Goal: Information Seeking & Learning: Learn about a topic

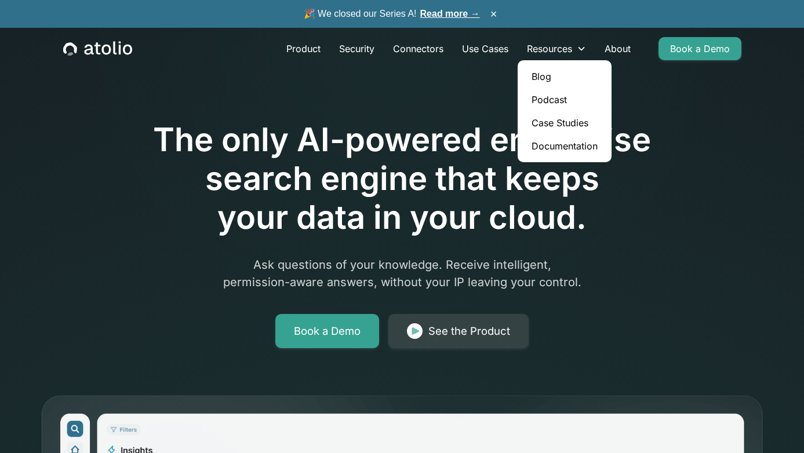
click at [554, 151] on link "Documentation" at bounding box center [564, 146] width 85 height 23
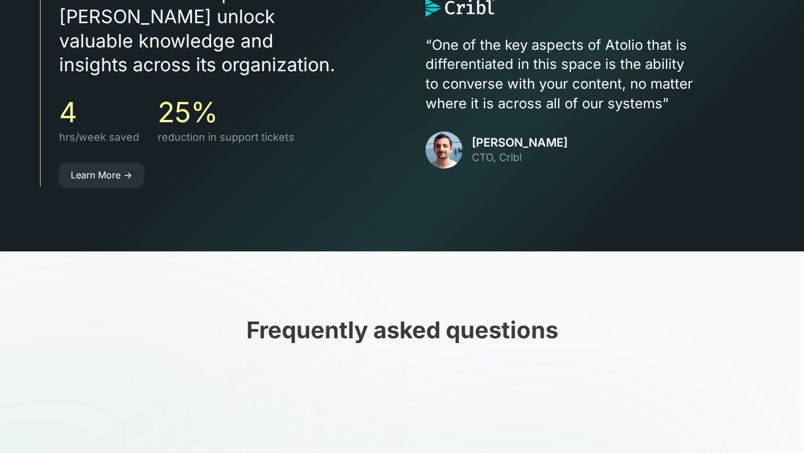
scroll to position [3568, 0]
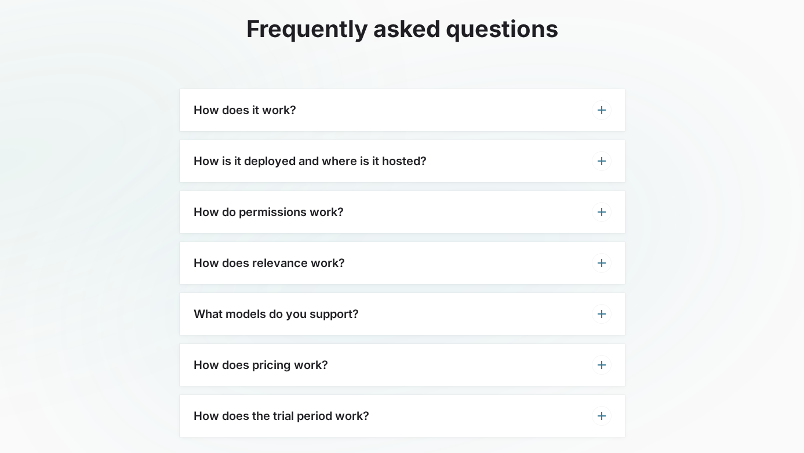
click at [401, 99] on div "How does it work?" at bounding box center [402, 110] width 445 height 42
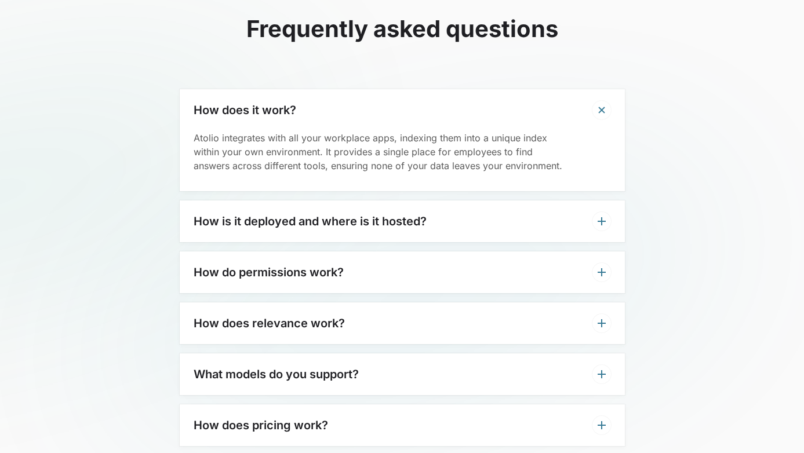
click at [408, 205] on div "How is it deployed and where is it hosted?" at bounding box center [402, 222] width 445 height 42
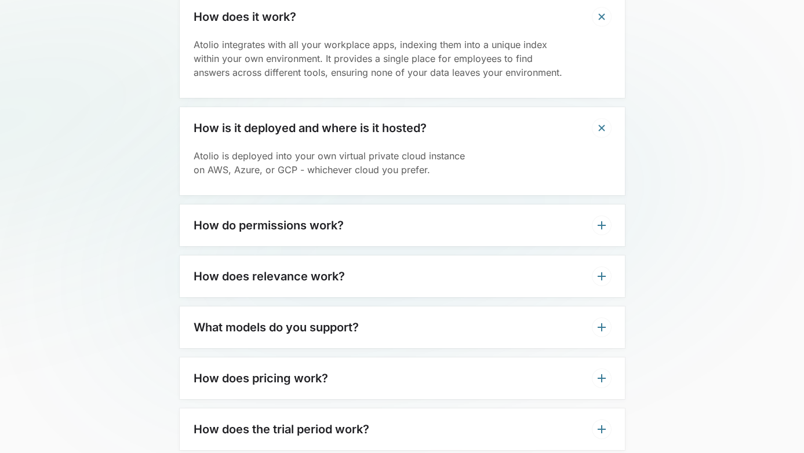
scroll to position [3661, 0]
click at [448, 357] on div "How does pricing work?" at bounding box center [402, 378] width 445 height 42
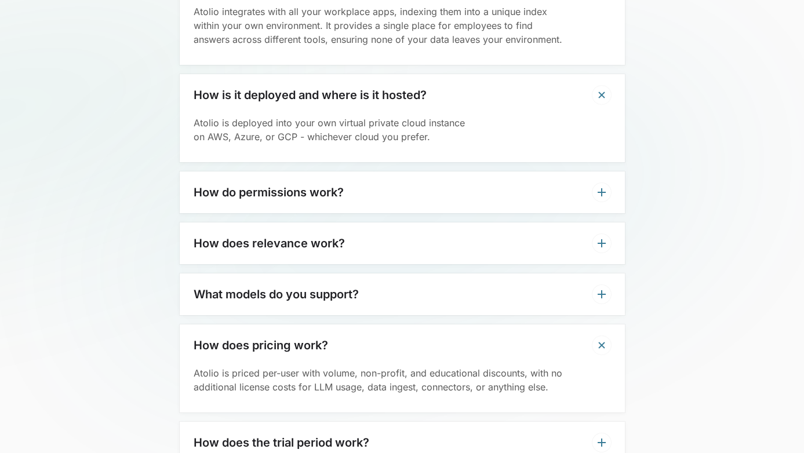
scroll to position [3727, 0]
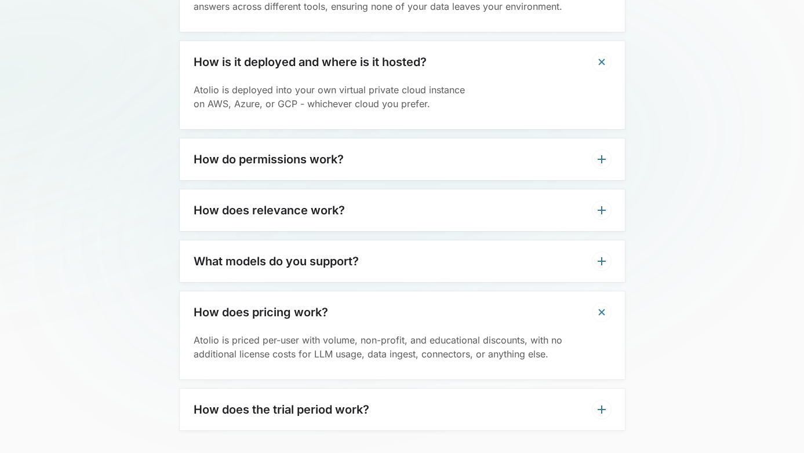
click at [525, 390] on div "How does the trial period work?" at bounding box center [402, 410] width 445 height 42
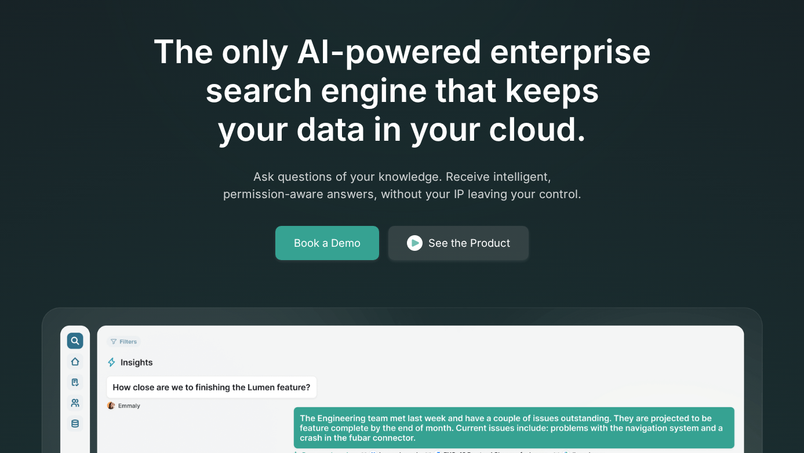
scroll to position [0, 0]
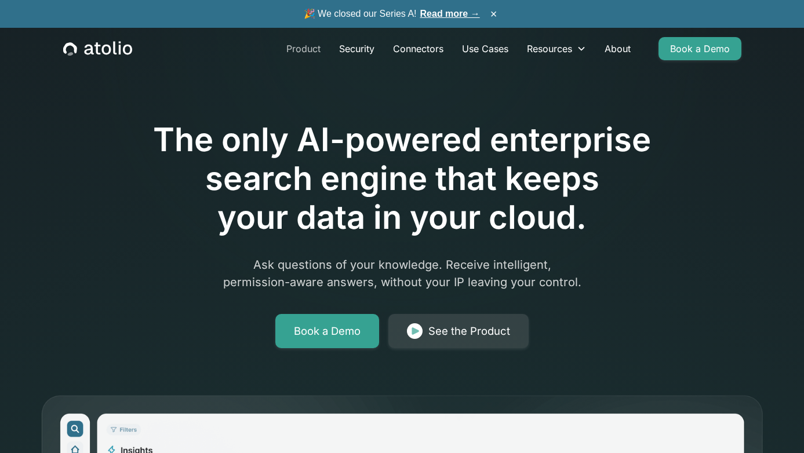
click at [309, 52] on link "Product" at bounding box center [303, 48] width 53 height 23
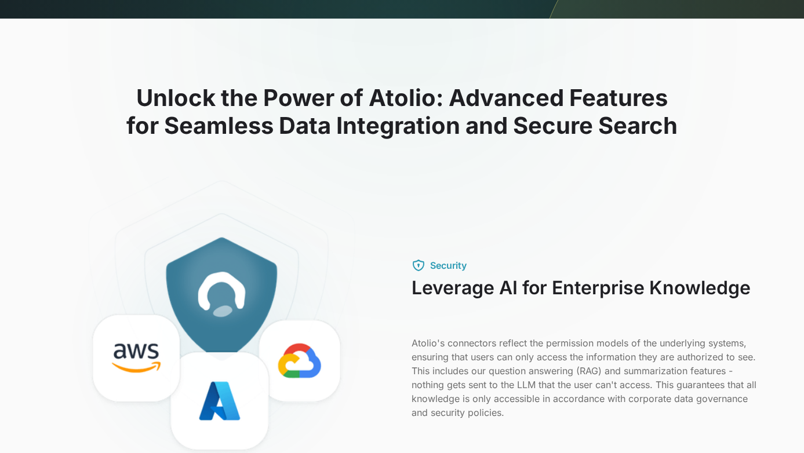
scroll to position [560, 0]
